Goal: Register for event/course

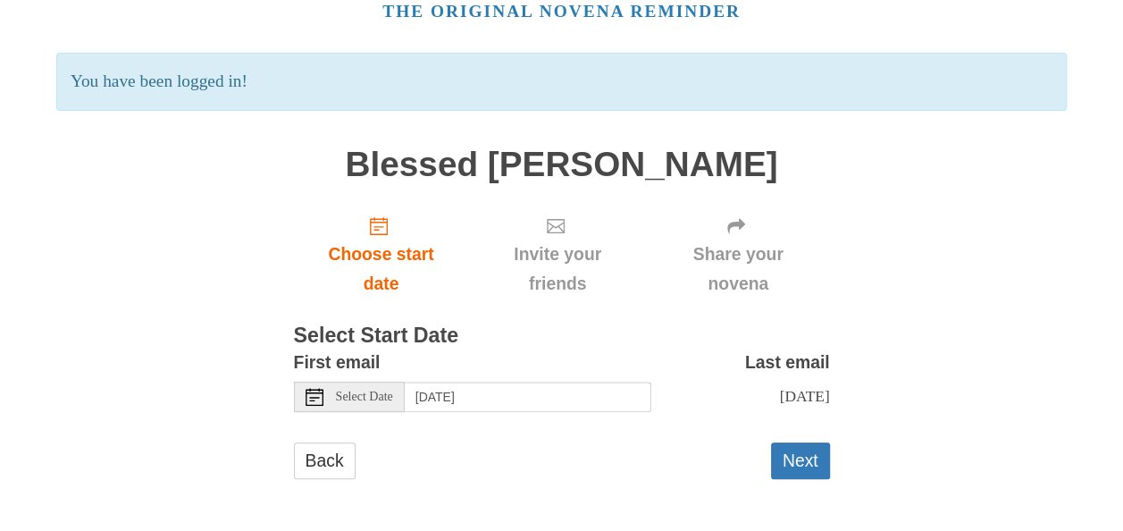
scroll to position [104, 0]
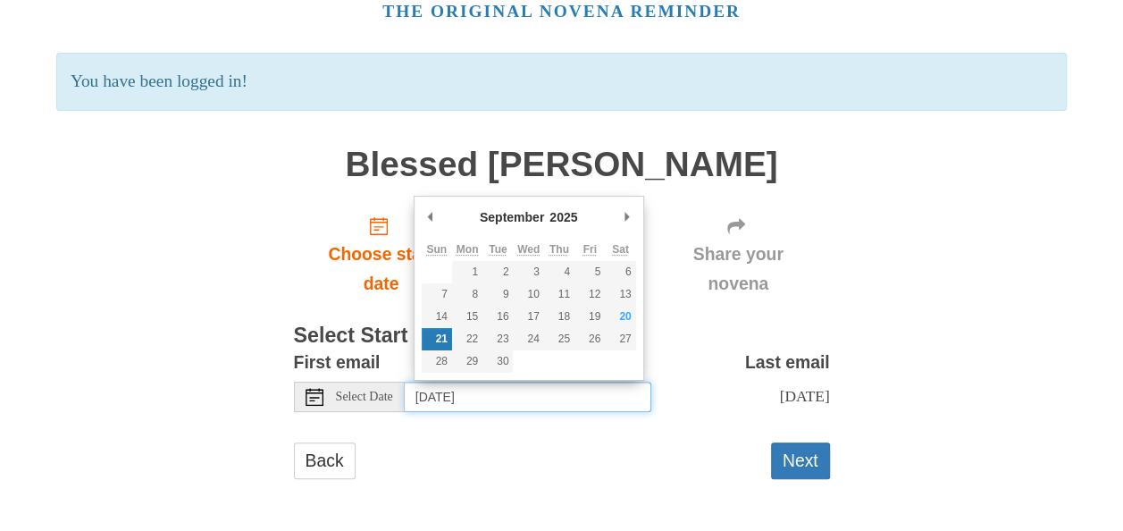
drag, startPoint x: 698, startPoint y: 423, endPoint x: 757, endPoint y: 434, distance: 60.1
click at [736, 431] on form "First email Select Date Sunday, September 21st Last email Tuesday, September 30…" at bounding box center [562, 422] width 536 height 149
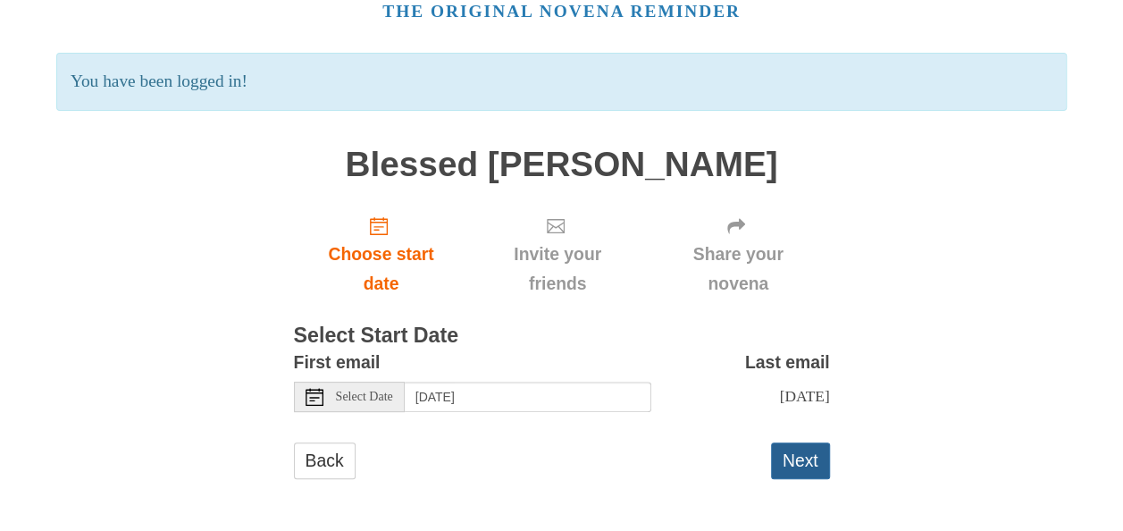
click at [786, 450] on button "Next" at bounding box center [800, 460] width 59 height 37
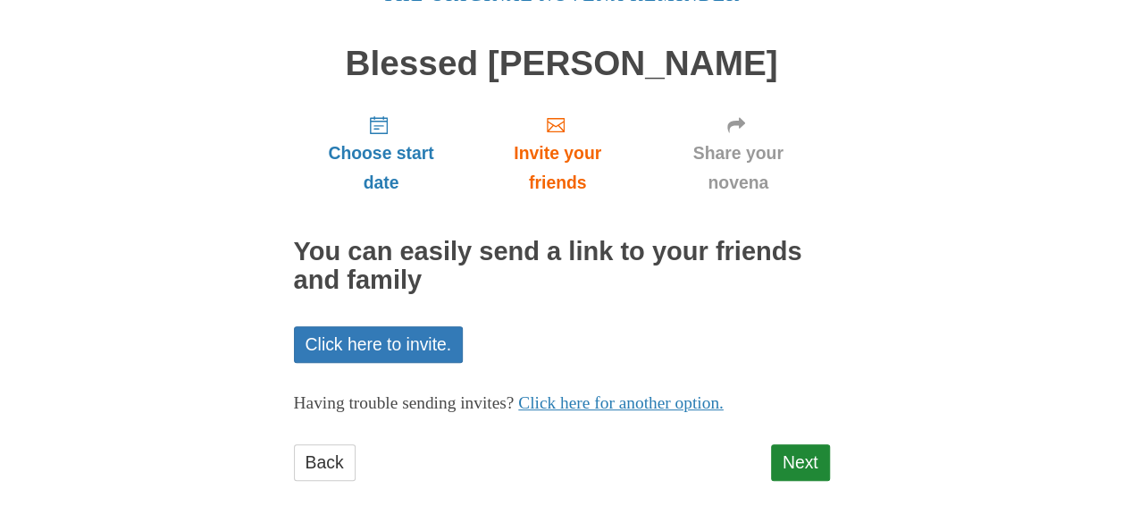
scroll to position [104, 0]
click at [793, 458] on link "Next" at bounding box center [800, 462] width 59 height 37
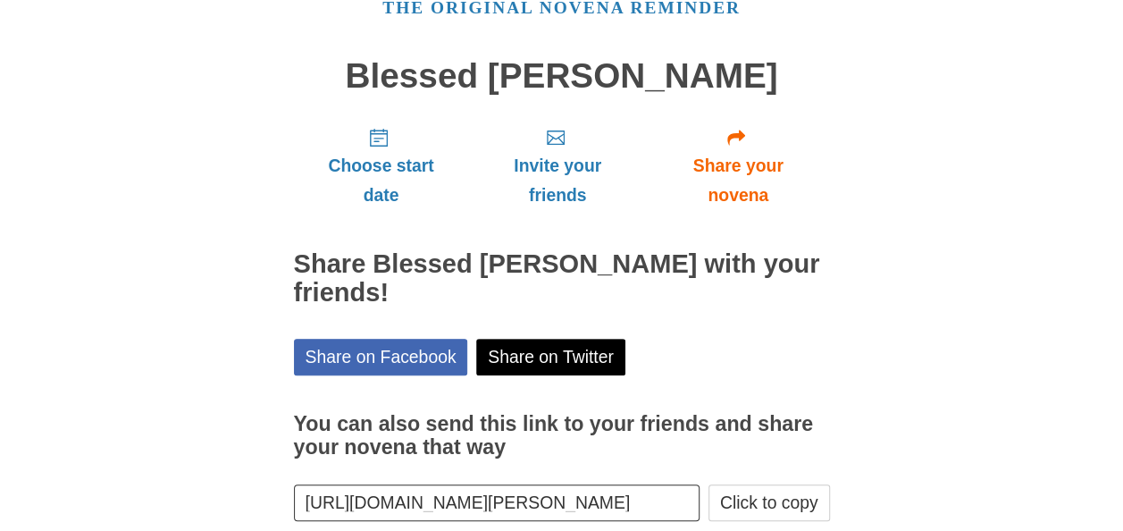
scroll to position [179, 0]
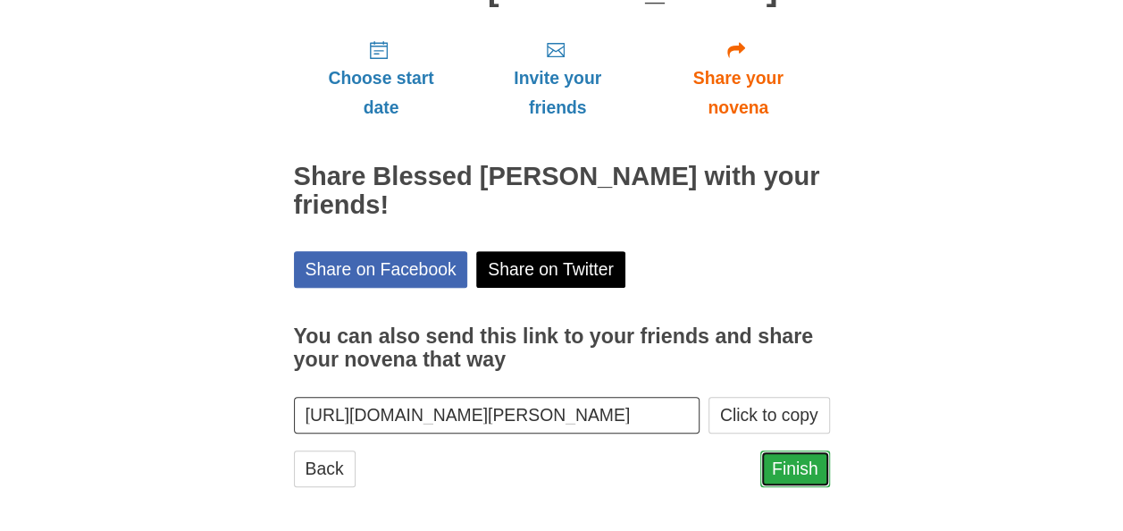
click at [801, 469] on link "Finish" at bounding box center [795, 468] width 70 height 37
